Goal: Task Accomplishment & Management: Manage account settings

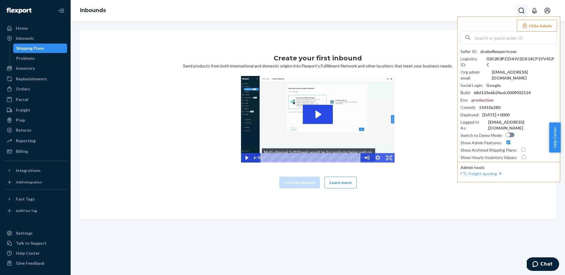
click at [417, 12] on button "Open Search Box" at bounding box center [521, 11] width 12 height 12
click at [417, 9] on input "Search Input" at bounding box center [478, 11] width 72 height 6
type input "jasonkizikcom"
click at [34, 26] on div "Home" at bounding box center [35, 28] width 62 height 8
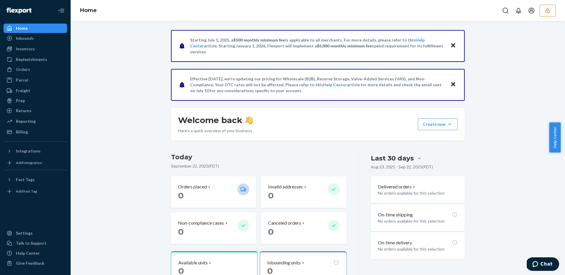
click at [417, 86] on button "Close" at bounding box center [453, 84] width 8 height 9
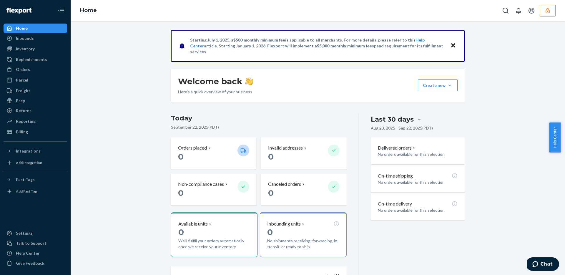
click at [417, 48] on icon "Close" at bounding box center [453, 45] width 4 height 7
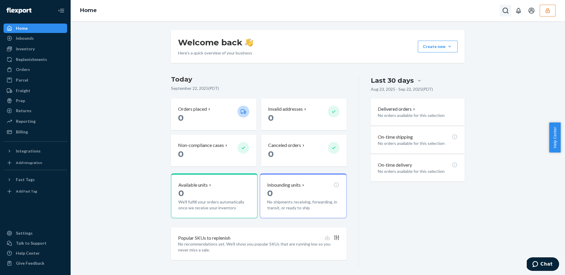
click at [417, 11] on icon "Open Search Box" at bounding box center [505, 10] width 7 height 7
click at [417, 12] on input "Search Input" at bounding box center [462, 11] width 72 height 6
type input "jasonkizikcom"
drag, startPoint x: 530, startPoint y: 66, endPoint x: 525, endPoint y: 74, distance: 8.8
click at [417, 66] on div "Welcome back Here’s a quick overview of your business Create new Create new inb…" at bounding box center [317, 148] width 485 height 237
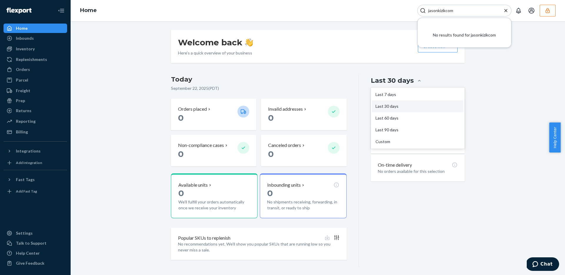
click at [410, 80] on div "Last 30 days" at bounding box center [392, 80] width 43 height 9
click at [384, 81] on input "option Last 30 days focused, 2 of 5. 5 results available. Use Up and Down to ch…" at bounding box center [384, 81] width 0 height 0
click at [395, 129] on div "Last 90 days" at bounding box center [417, 130] width 91 height 12
click at [384, 81] on input "option Last 90 days focused, 4 of 5. 5 results available. Use Up and Down to ch…" at bounding box center [384, 81] width 0 height 0
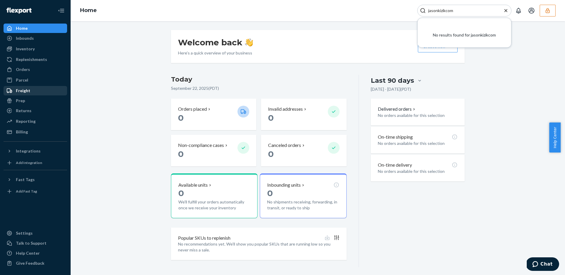
click at [32, 88] on div "Freight" at bounding box center [35, 90] width 62 height 8
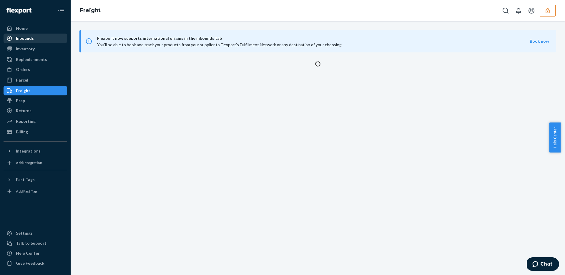
click at [37, 36] on div "Inbounds" at bounding box center [35, 38] width 62 height 8
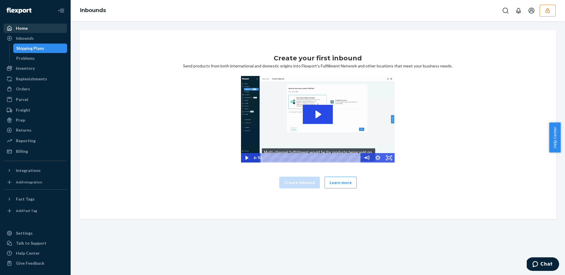
click at [29, 26] on div "Home" at bounding box center [35, 28] width 62 height 8
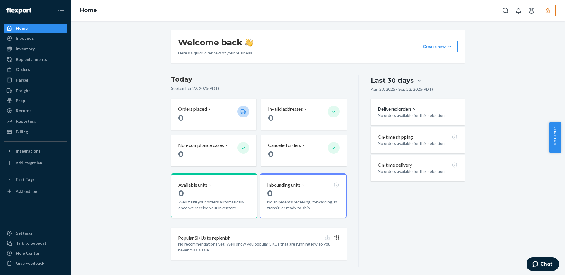
click at [30, 29] on div "Home" at bounding box center [35, 28] width 62 height 8
click at [66, 9] on button "Close Navigation" at bounding box center [61, 11] width 12 height 12
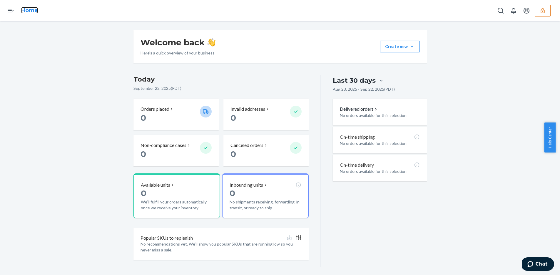
click at [28, 10] on link "Home" at bounding box center [29, 10] width 17 height 6
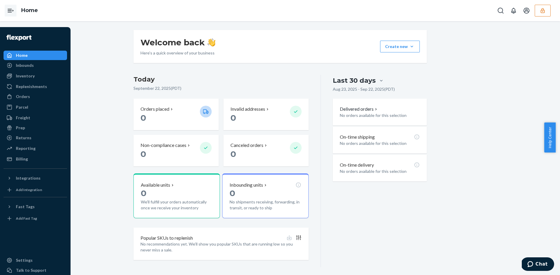
click at [9, 10] on icon "Open Navigation" at bounding box center [10, 10] width 7 height 7
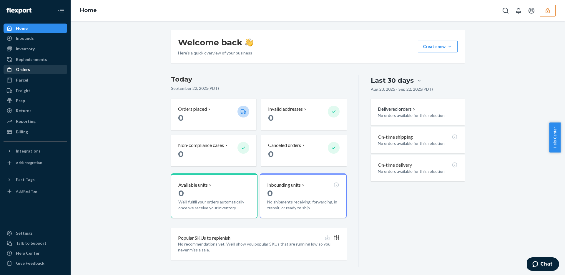
click at [31, 69] on div "Orders" at bounding box center [35, 69] width 62 height 8
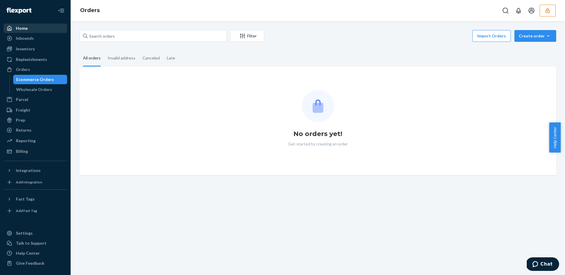
click at [36, 29] on div "Home" at bounding box center [35, 28] width 62 height 8
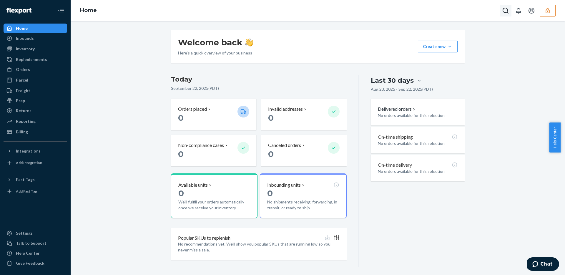
click at [417, 9] on button "Open Search Box" at bounding box center [506, 11] width 12 height 12
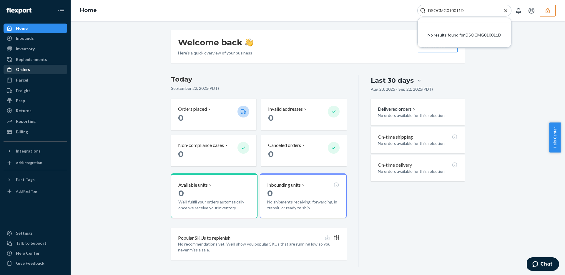
type input "DSOCMG010011D"
click at [50, 65] on div "Orders" at bounding box center [35, 69] width 62 height 8
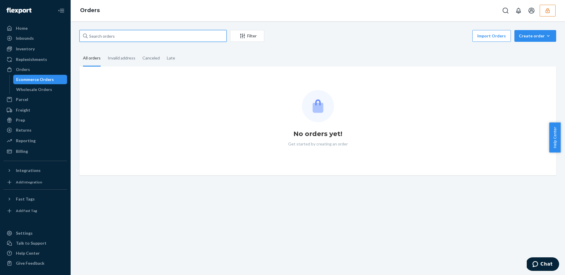
click at [140, 36] on input "text" at bounding box center [152, 36] width 147 height 12
paste input "DSOCMG010011D"
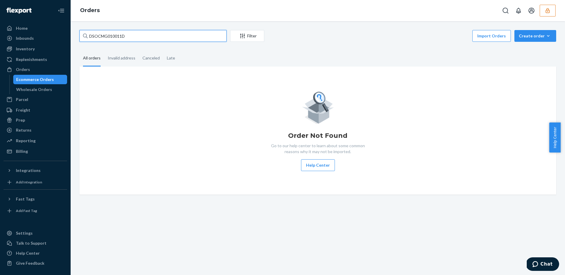
type input "DSOCMG010011D"
click at [28, 98] on div "Parcel" at bounding box center [35, 99] width 62 height 8
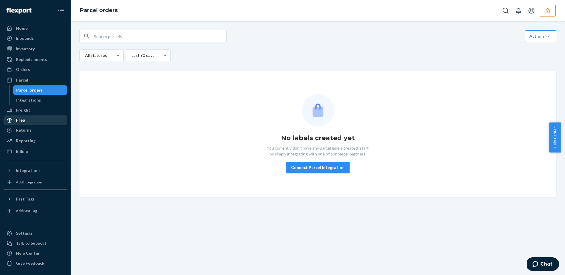
click at [33, 124] on div "Prep" at bounding box center [35, 120] width 62 height 8
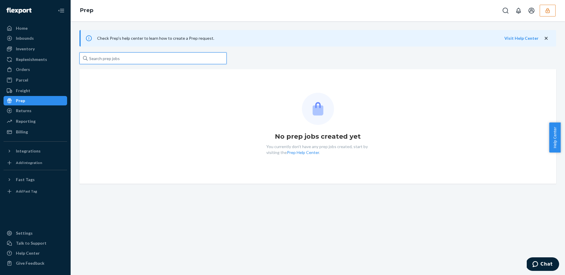
click at [121, 56] on input "text" at bounding box center [152, 58] width 147 height 12
paste input "DSOCMG010011D"
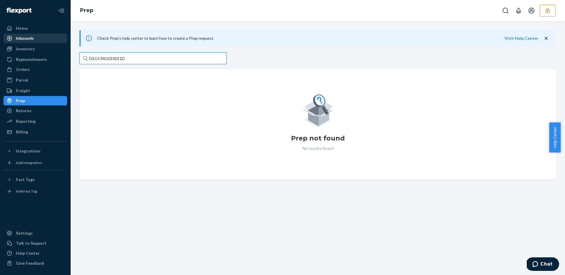
type input "DSOCMG010011D"
click at [34, 42] on link "Inbounds" at bounding box center [36, 38] width 64 height 9
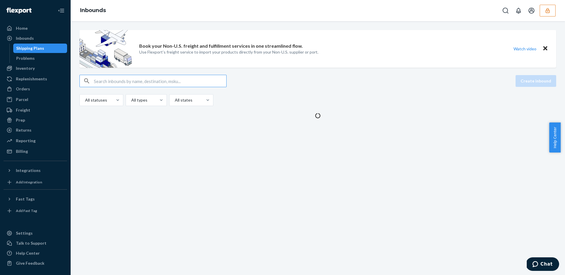
click at [34, 50] on div "Shipping Plans" at bounding box center [30, 48] width 28 height 6
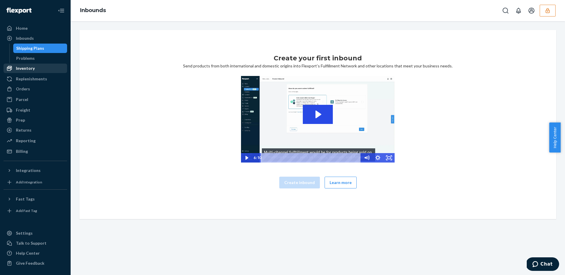
click at [35, 73] on link "Inventory" at bounding box center [36, 68] width 64 height 9
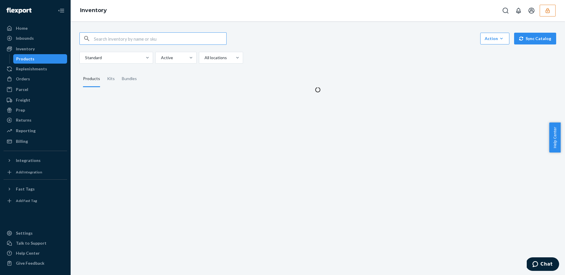
click at [157, 34] on input "text" at bounding box center [160, 39] width 132 height 12
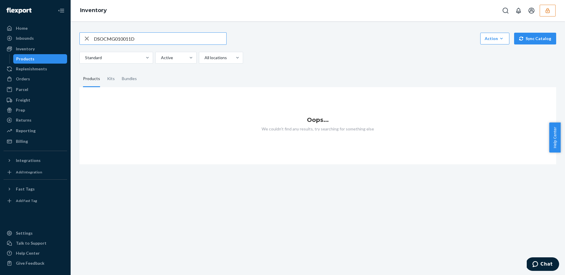
type input "DSOCMG010011D"
click at [34, 29] on div "Home" at bounding box center [35, 28] width 62 height 8
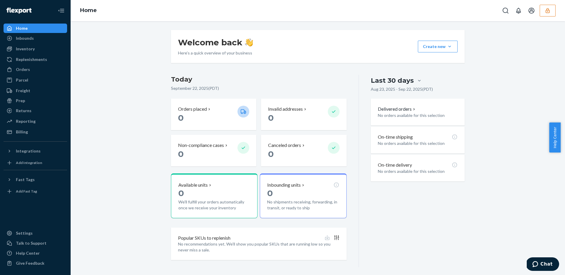
click at [417, 9] on button "button" at bounding box center [548, 11] width 16 height 12
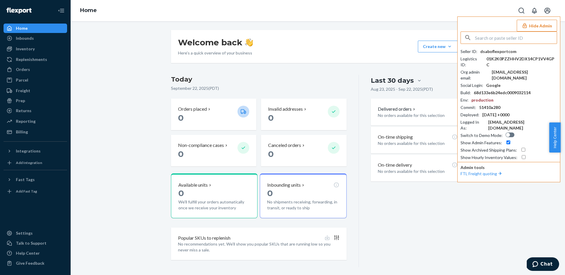
click at [417, 35] on input "text" at bounding box center [516, 38] width 82 height 12
type input "jasonkizikcom"
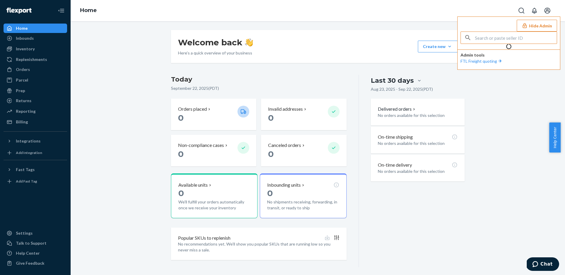
click at [417, 38] on input "text" at bounding box center [516, 38] width 82 height 12
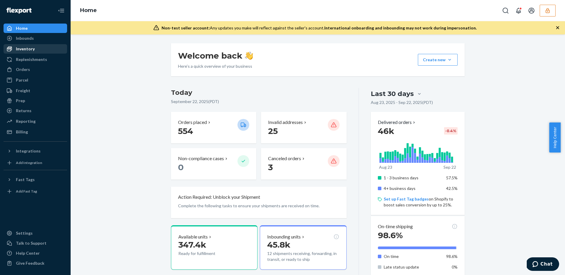
click at [40, 48] on div "Inventory" at bounding box center [35, 49] width 62 height 8
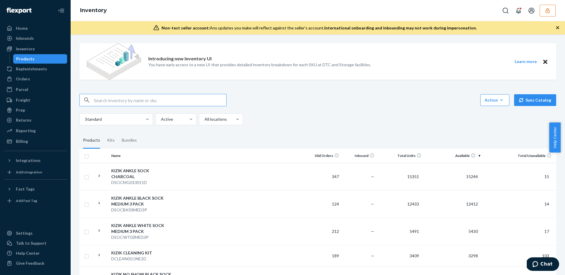
click at [129, 105] on input "text" at bounding box center [160, 100] width 132 height 12
paste input "DSOCMG010011D"
type input "DSOCMG010011D"
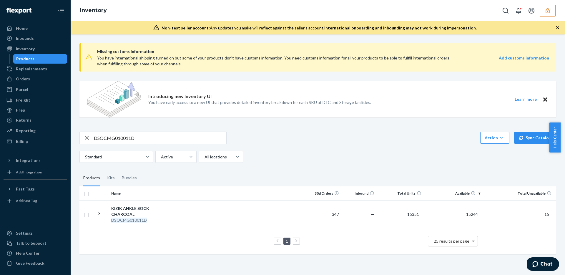
click at [557, 30] on icon "button" at bounding box center [558, 28] width 6 height 6
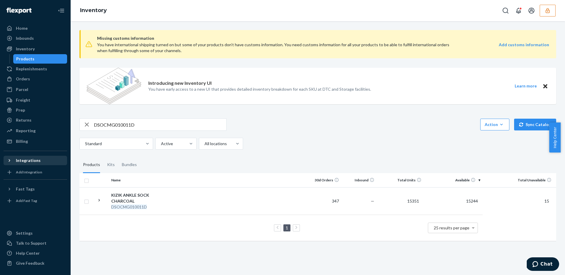
click at [44, 157] on div "Integrations" at bounding box center [35, 160] width 62 height 8
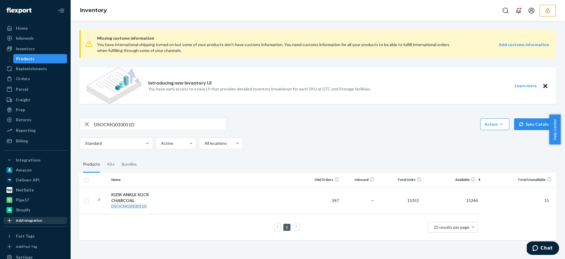
click at [29, 221] on div "Add Integration" at bounding box center [29, 220] width 26 height 5
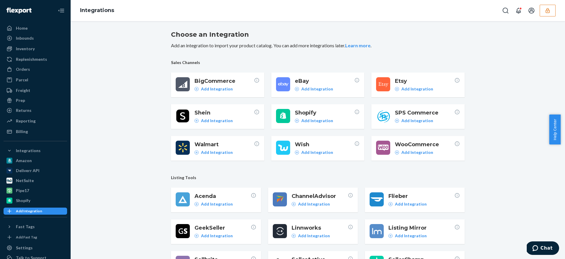
click at [220, 114] on span "Shein" at bounding box center [223, 113] width 59 height 8
click at [214, 120] on p "Add Integration" at bounding box center [217, 121] width 32 height 6
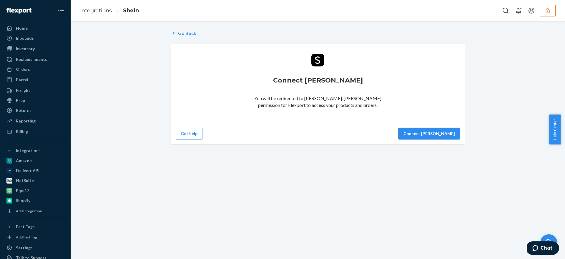
click at [442, 134] on button "Connect [PERSON_NAME]" at bounding box center [428, 134] width 61 height 12
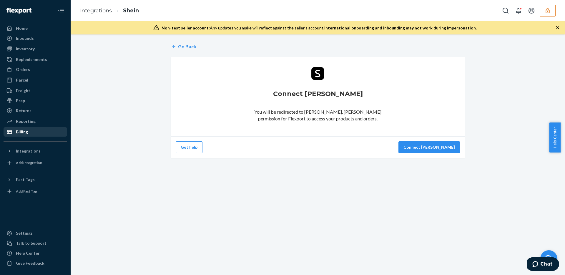
click at [29, 130] on div "Billing" at bounding box center [35, 132] width 62 height 8
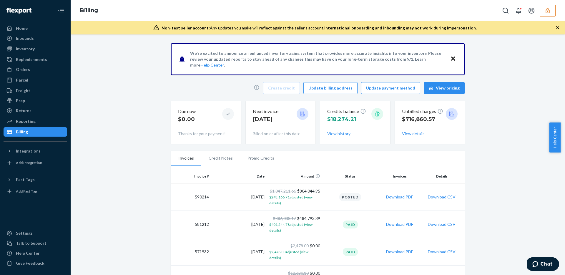
click at [301, 115] on icon at bounding box center [302, 114] width 6 height 6
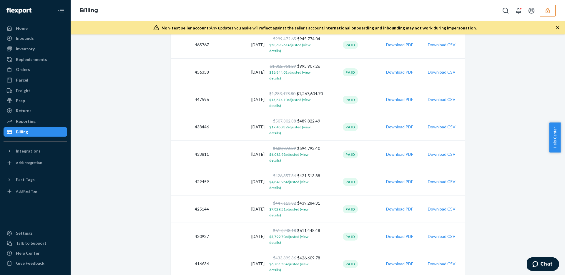
scroll to position [563, 0]
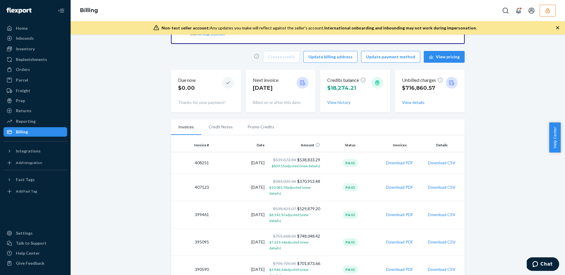
scroll to position [48, 0]
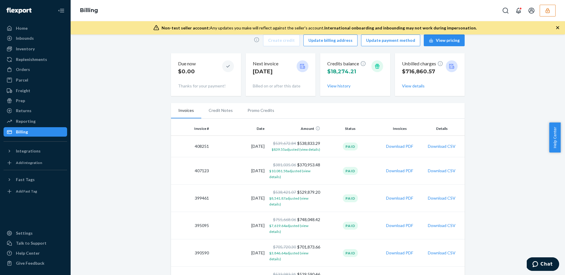
click at [33, 101] on div "Prep" at bounding box center [35, 100] width 62 height 8
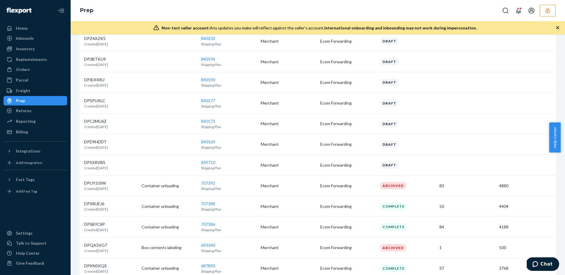
scroll to position [181, 0]
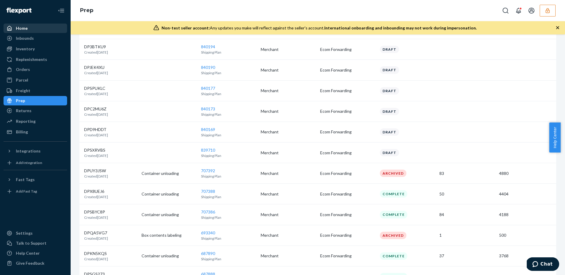
click at [39, 26] on div "Home" at bounding box center [35, 28] width 62 height 8
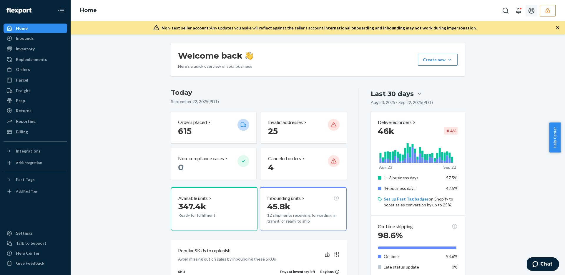
click at [529, 10] on icon "Open account menu" at bounding box center [531, 10] width 7 height 7
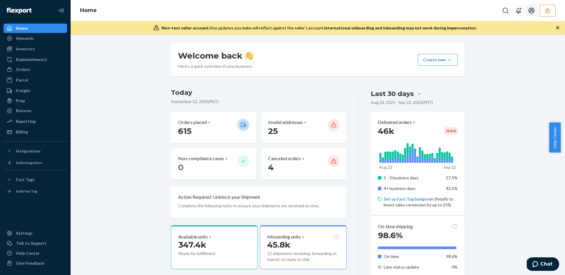
click at [29, 111] on div "Returns" at bounding box center [24, 111] width 16 height 6
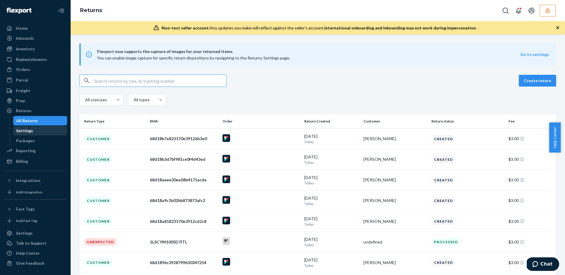
click at [40, 131] on div "Settings" at bounding box center [40, 130] width 53 height 8
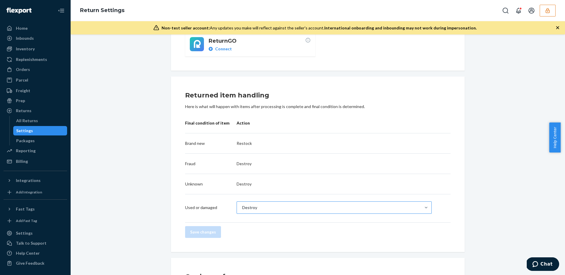
scroll to position [146, 0]
click at [276, 201] on div "Destroy" at bounding box center [329, 207] width 184 height 12
click at [242, 204] on input "Destroy" at bounding box center [242, 207] width 1 height 6
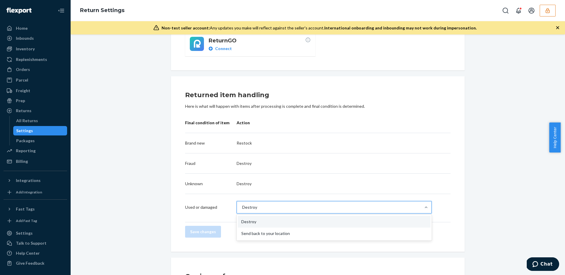
click at [158, 169] on div "Return destinations Return to Flexport ENABLED We'll inspect and process your i…" at bounding box center [317, 198] width 485 height 602
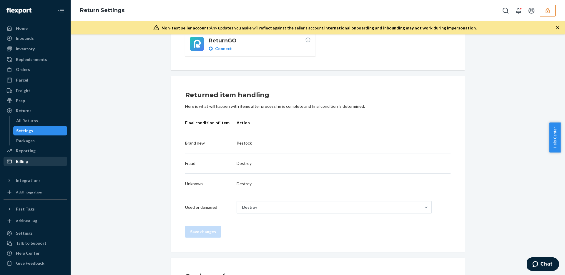
click at [37, 161] on div "Billing" at bounding box center [35, 161] width 62 height 8
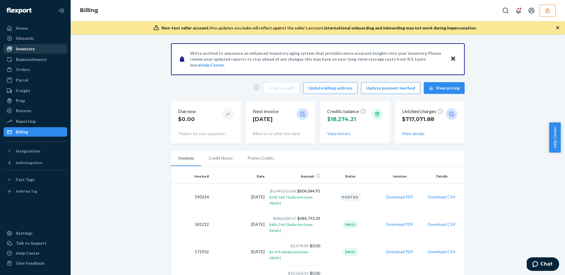
click at [39, 49] on div "Inventory" at bounding box center [35, 49] width 62 height 8
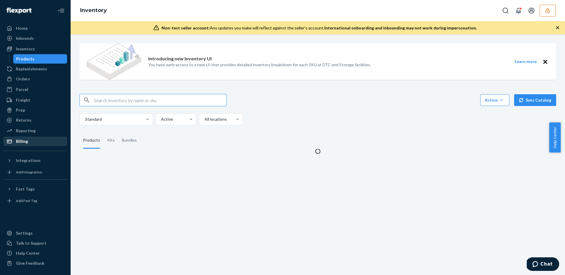
click at [29, 141] on div "Billing" at bounding box center [35, 141] width 62 height 8
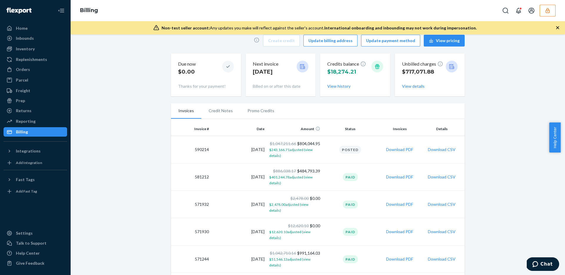
scroll to position [105, 0]
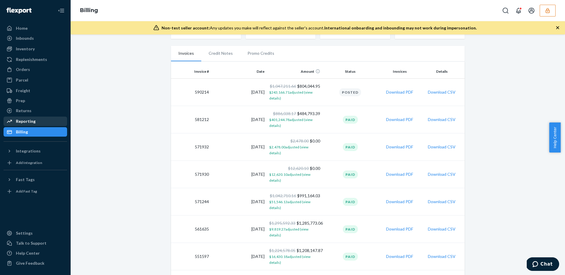
click at [19, 122] on div "Reporting" at bounding box center [26, 121] width 20 height 6
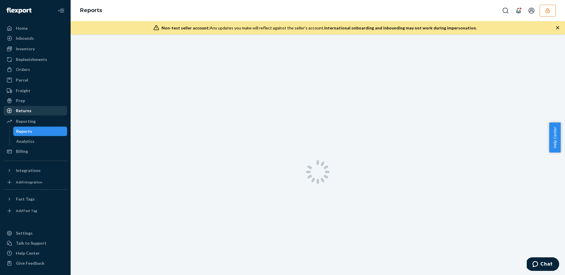
click at [25, 111] on div "Returns" at bounding box center [24, 111] width 16 height 6
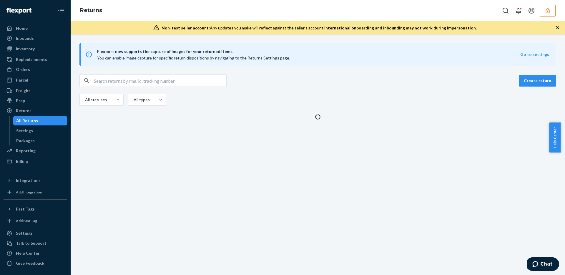
click at [31, 105] on ul "Home Inbounds Shipping Plans Problems Inventory Products Replenishments Orders …" at bounding box center [36, 95] width 64 height 142
click at [30, 101] on div "Prep" at bounding box center [35, 100] width 62 height 8
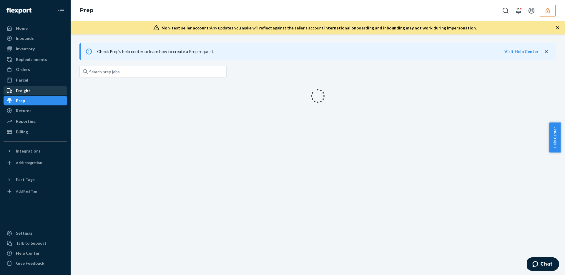
click at [40, 88] on div "Freight" at bounding box center [35, 90] width 62 height 8
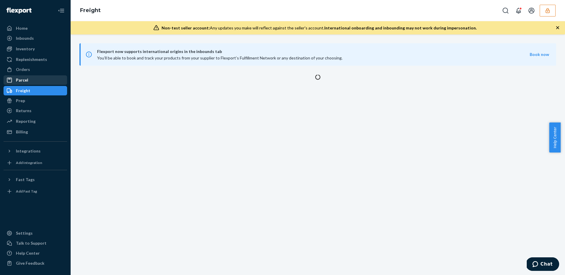
click at [41, 82] on div "Parcel" at bounding box center [35, 80] width 62 height 8
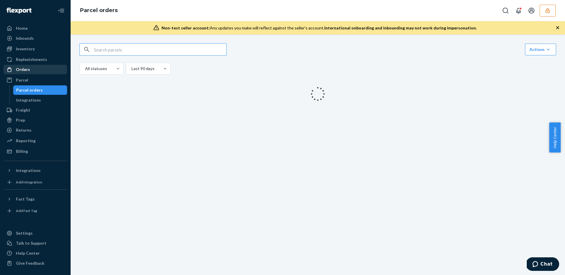
click at [44, 68] on div "Orders" at bounding box center [35, 69] width 62 height 8
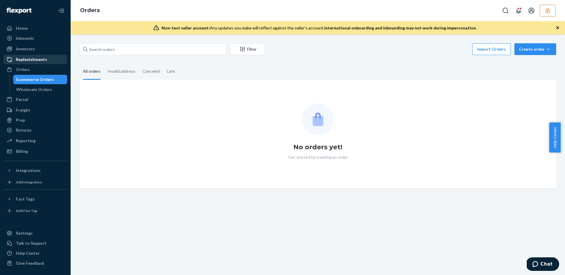
click at [44, 62] on div "Replenishments" at bounding box center [35, 59] width 62 height 8
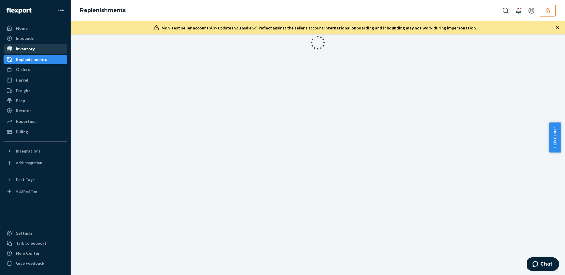
click at [39, 48] on div "Inventory" at bounding box center [35, 49] width 62 height 8
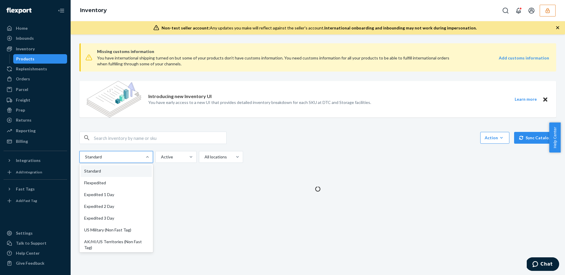
click at [126, 158] on div at bounding box center [115, 156] width 62 height 7
click at [85, 158] on input "option Standard focused, 1 of 13. 13 results available. Use Up and Down to choo…" at bounding box center [84, 157] width 1 height 6
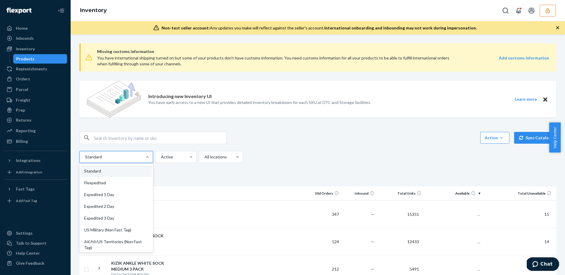
click at [260, 179] on fieldset "Products Kits Bundles" at bounding box center [317, 178] width 477 height 16
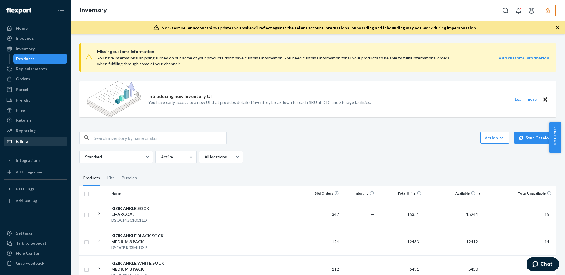
click at [34, 140] on div "Billing" at bounding box center [35, 141] width 62 height 8
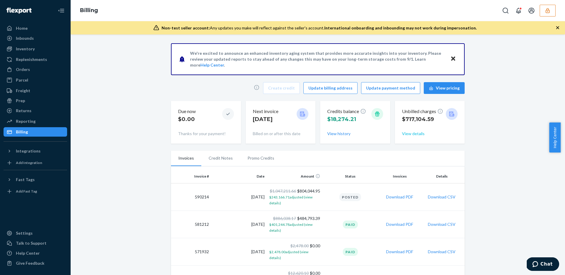
click at [412, 133] on button "View details" at bounding box center [413, 134] width 23 height 6
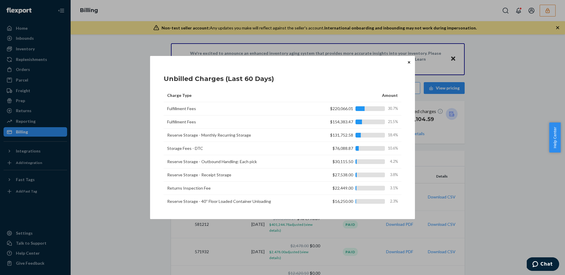
click at [409, 63] on icon "Close" at bounding box center [409, 62] width 2 height 2
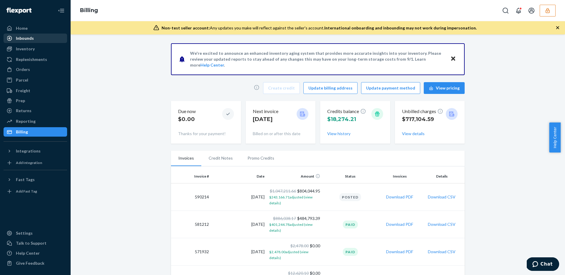
click at [30, 39] on div "Inbounds" at bounding box center [25, 38] width 18 height 6
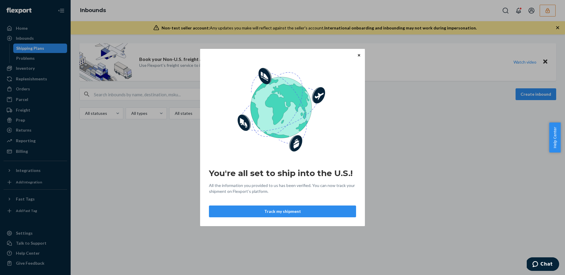
click at [358, 56] on icon "Close" at bounding box center [359, 55] width 2 height 4
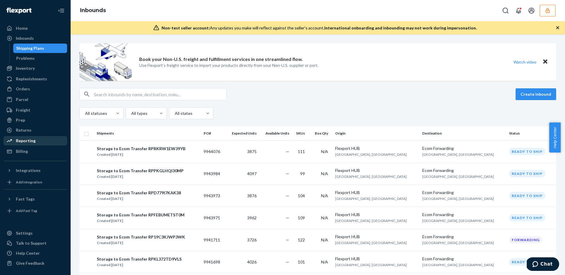
click at [34, 139] on div "Reporting" at bounding box center [26, 141] width 20 height 6
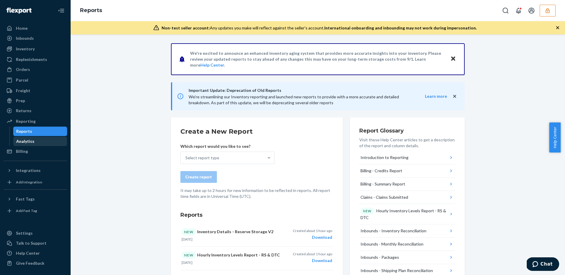
click at [39, 141] on div "Analytics" at bounding box center [40, 141] width 53 height 8
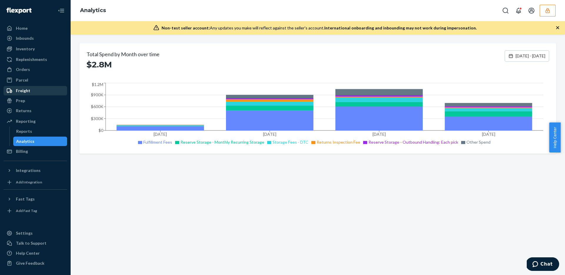
click at [35, 92] on div "Freight" at bounding box center [35, 90] width 62 height 8
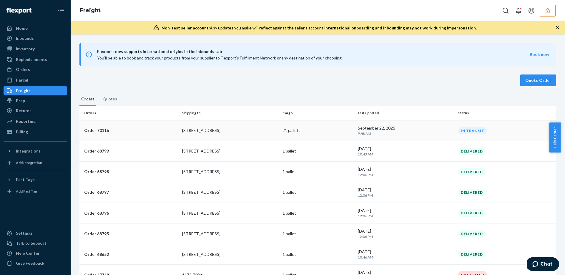
click at [320, 128] on p "21 pallets" at bounding box center [317, 130] width 71 height 6
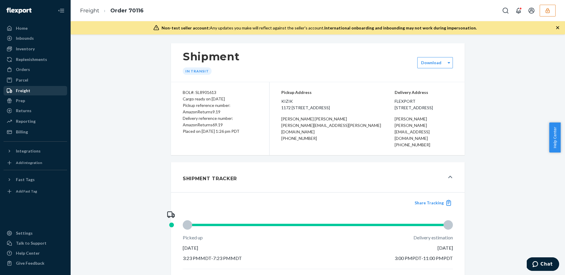
click at [31, 89] on div "Freight" at bounding box center [35, 90] width 62 height 8
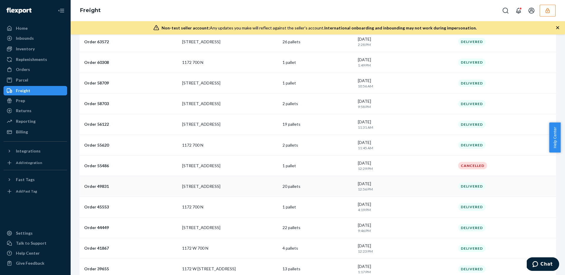
scroll to position [405, 0]
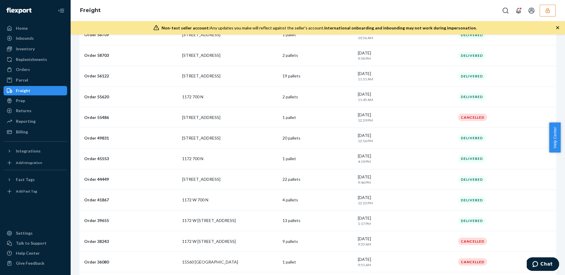
click at [34, 88] on div "Freight" at bounding box center [35, 90] width 62 height 8
click at [34, 92] on div "Freight" at bounding box center [35, 90] width 62 height 8
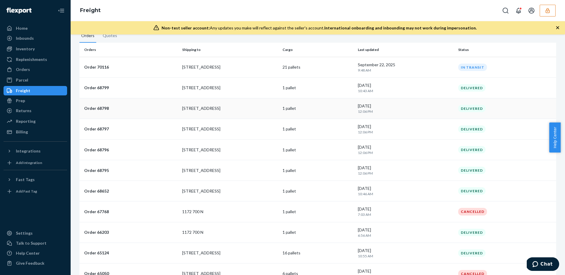
scroll to position [0, 0]
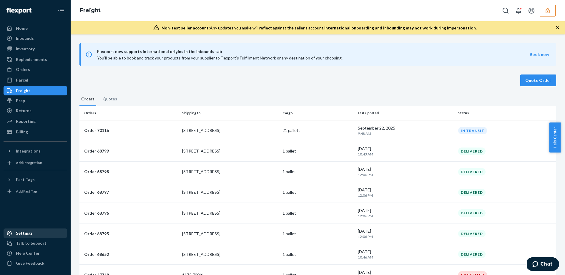
click at [36, 235] on div "Settings" at bounding box center [35, 233] width 62 height 8
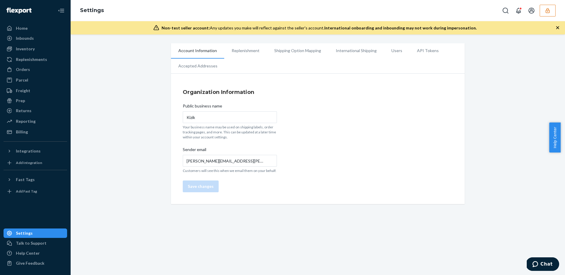
click at [355, 53] on li "International Shipping" at bounding box center [356, 50] width 56 height 15
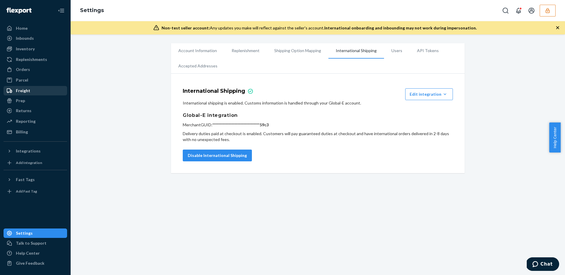
click at [29, 91] on div "Freight" at bounding box center [23, 91] width 14 height 6
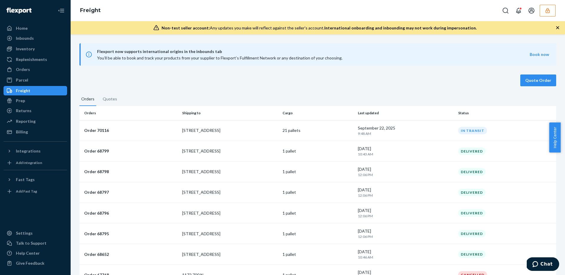
click at [560, 28] on icon "button" at bounding box center [558, 28] width 6 height 6
